Goal: Task Accomplishment & Management: Manage account settings

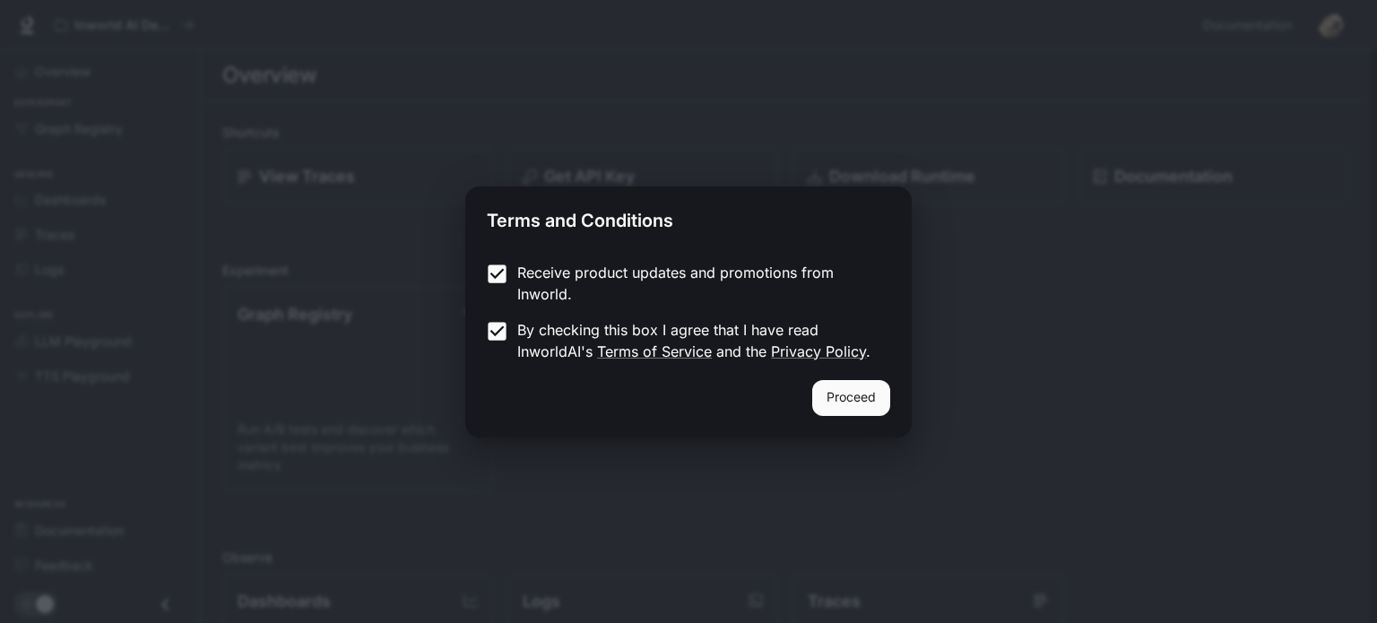
click at [846, 395] on button "Proceed" at bounding box center [851, 398] width 78 height 36
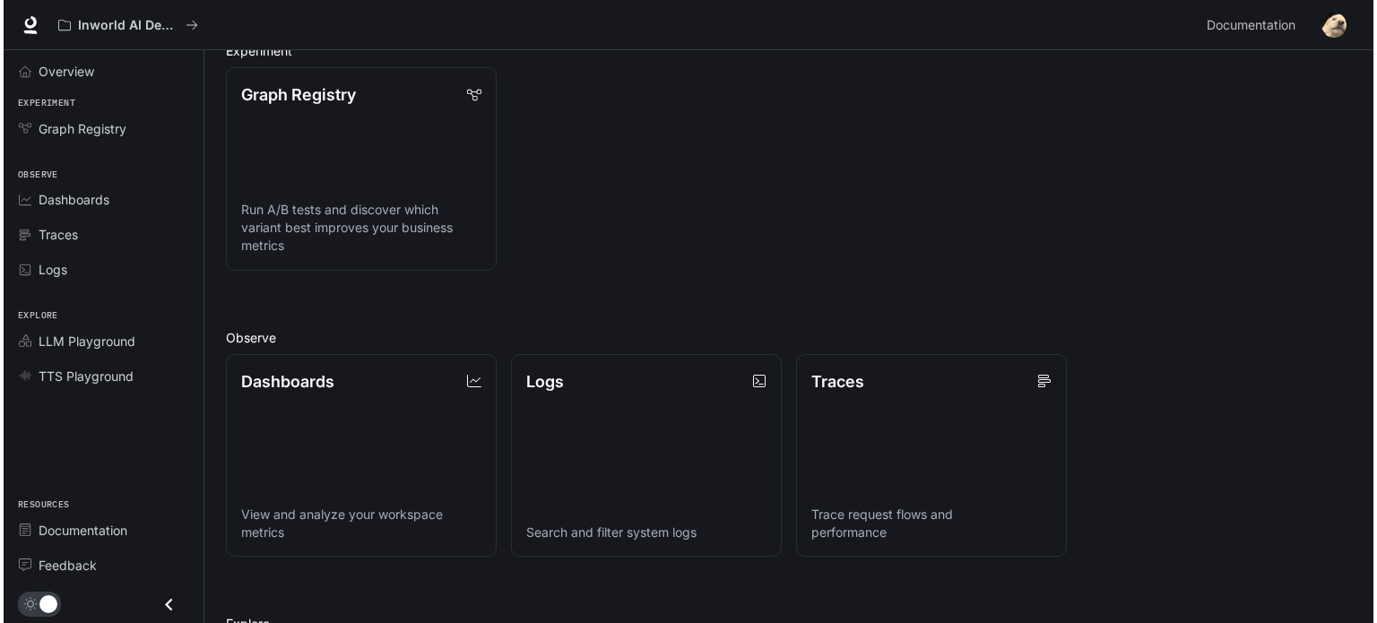
scroll to position [191, 0]
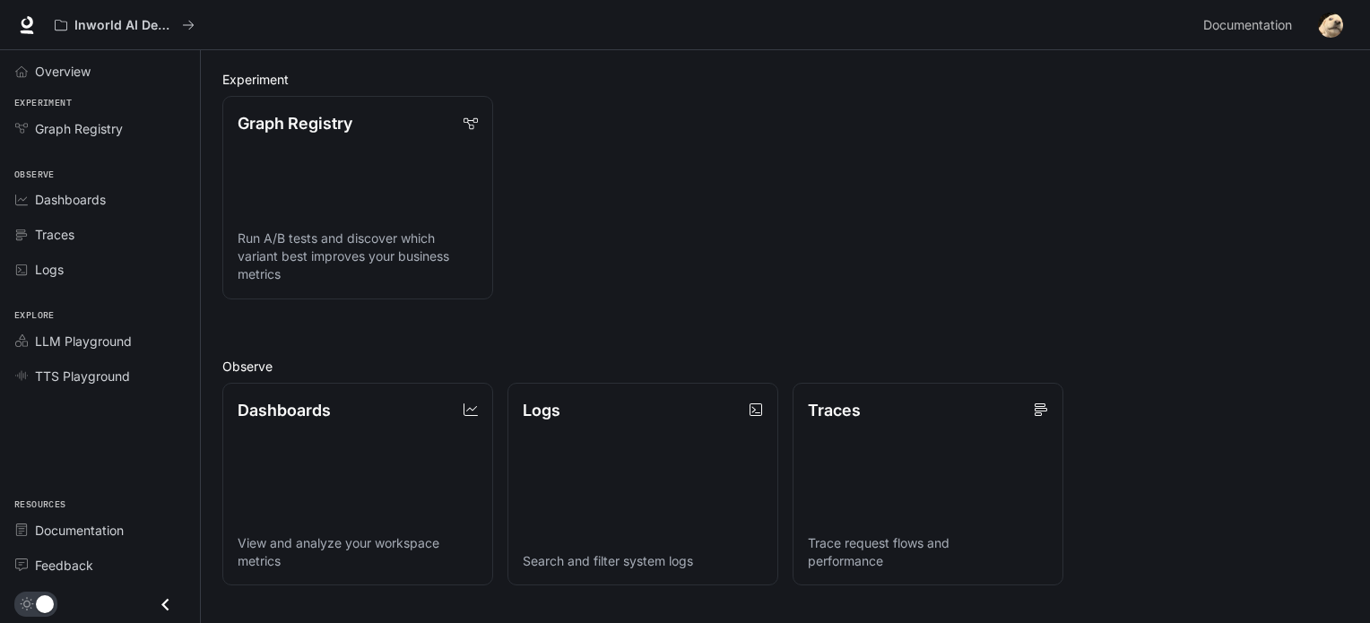
drag, startPoint x: 957, startPoint y: 77, endPoint x: 1033, endPoint y: 213, distance: 156.1
click at [1033, 215] on div "Graph Registry Run A/B tests and discover which variant best improves your busi…" at bounding box center [778, 191] width 1140 height 218
click at [1336, 28] on img "button" at bounding box center [1330, 25] width 25 height 25
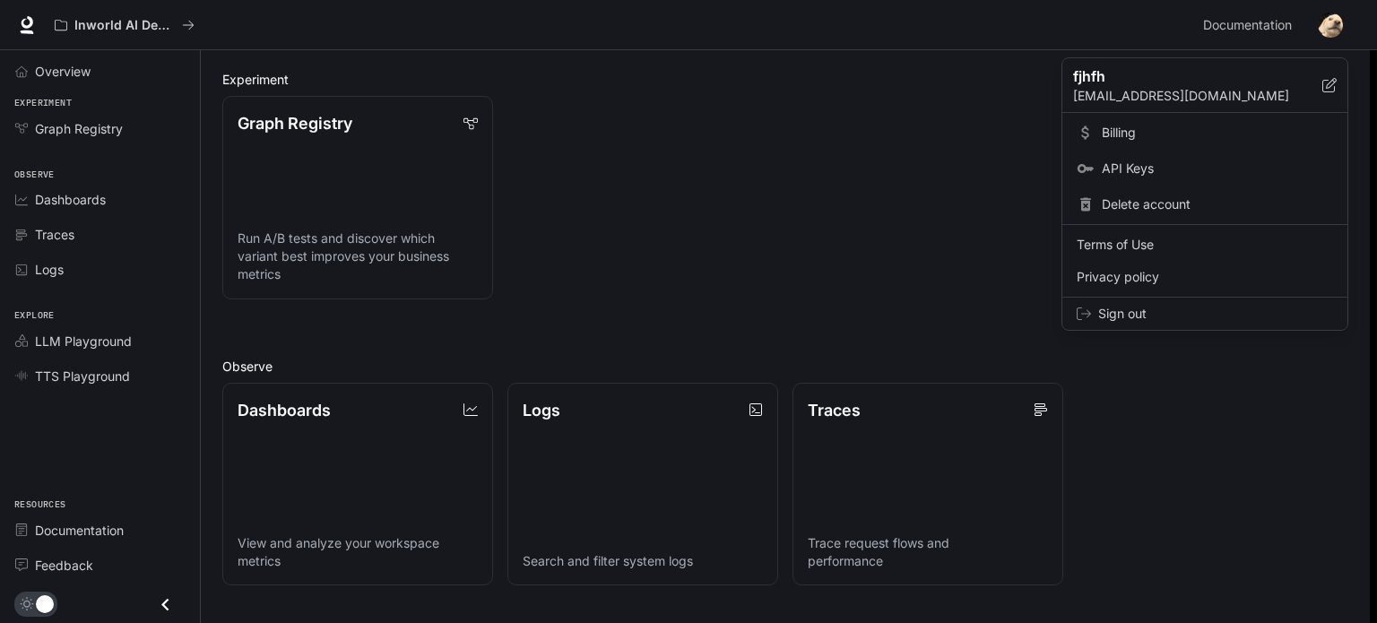
click at [1146, 142] on link "Billing" at bounding box center [1205, 133] width 278 height 32
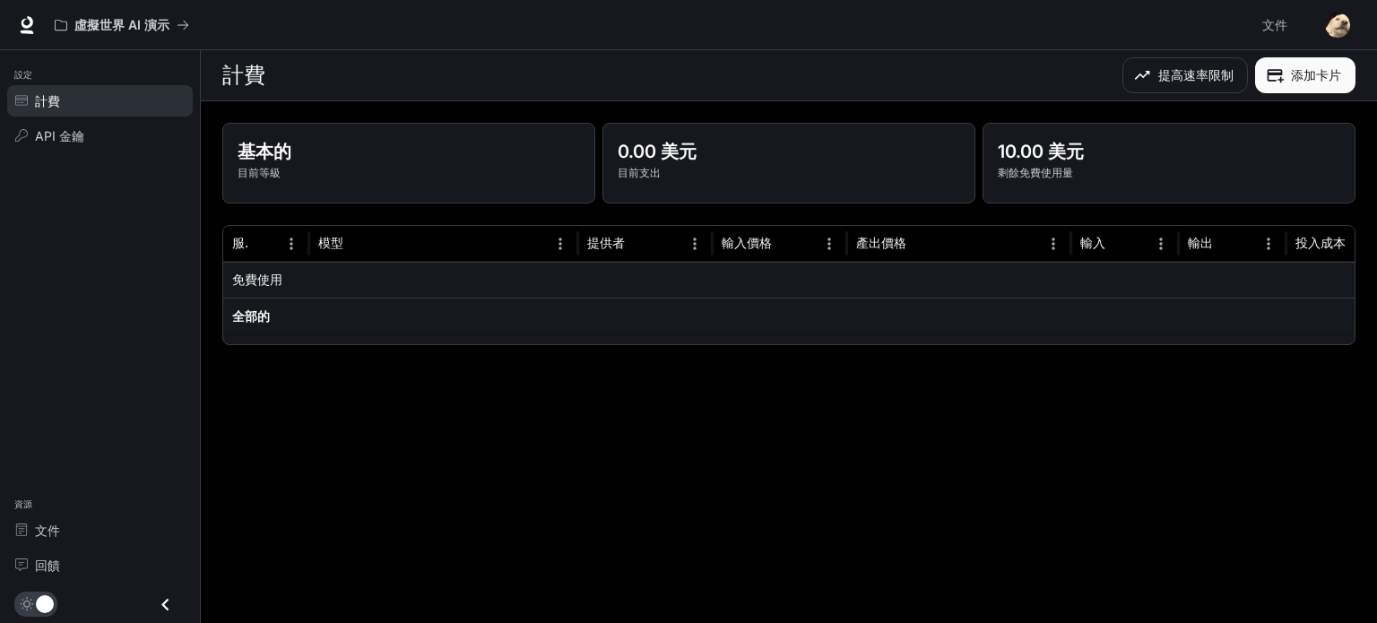
click at [790, 403] on main "計費 提高速率限制 添加卡片 基本的 目前等級 0.00 美元 目前支出 10.00 美元 剩餘免費使用量 服務 模型 提供者 輸入價格 產出價格 輸入 輸出…" at bounding box center [789, 336] width 1176 height 573
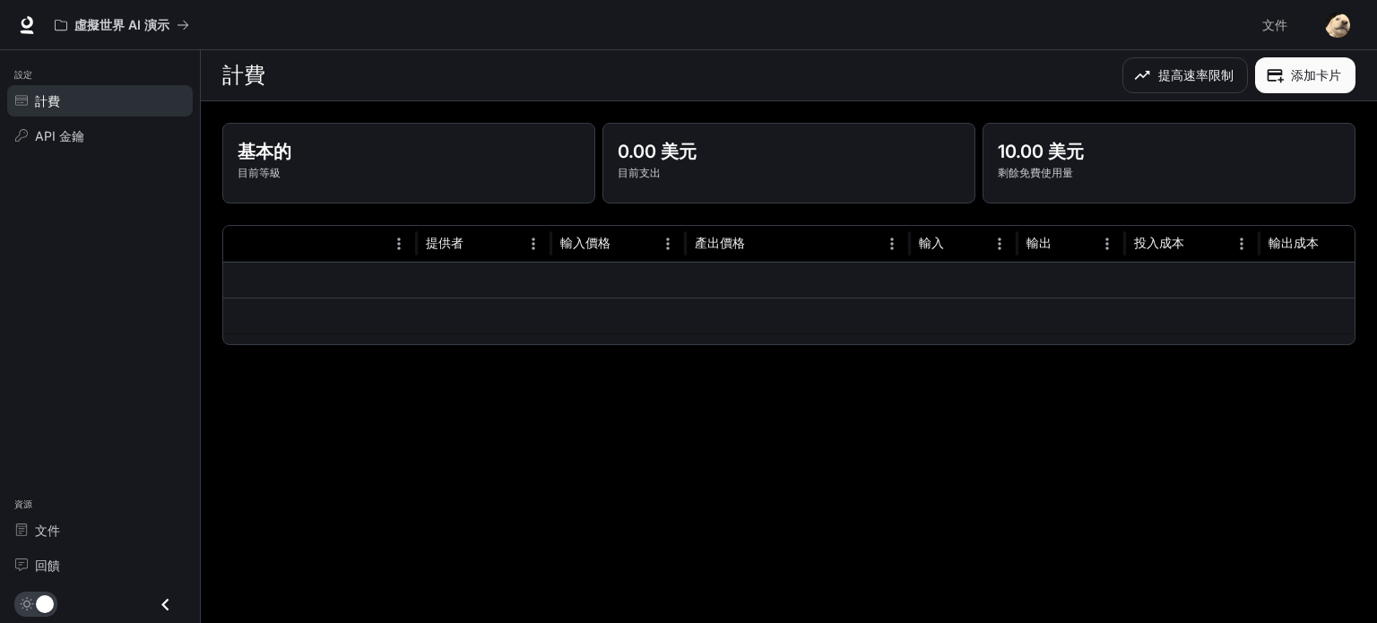
scroll to position [0, 247]
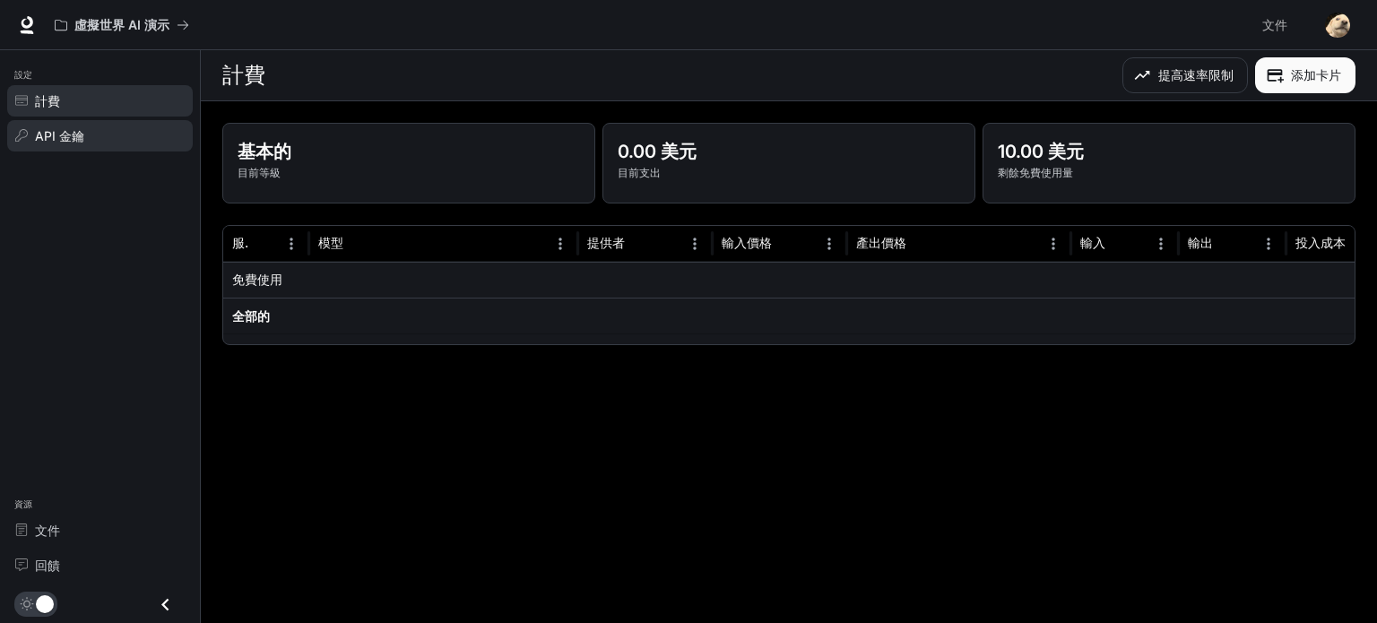
click at [161, 133] on div "API 金鑰" at bounding box center [110, 135] width 150 height 19
